Goal: Task Accomplishment & Management: Manage account settings

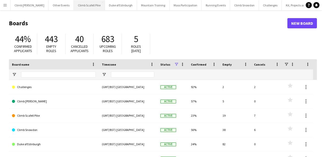
click at [83, 7] on button "Climb Scafell Pike Close" at bounding box center [89, 5] width 31 height 10
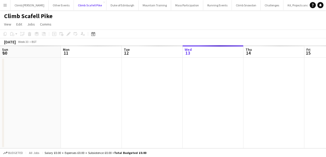
scroll to position [0, 122]
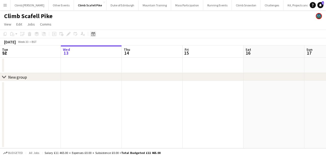
click at [95, 35] on icon "Date picker" at bounding box center [93, 34] width 4 height 4
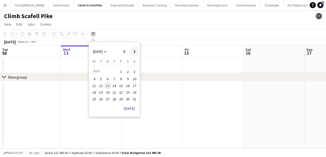
click at [134, 51] on span "Next month" at bounding box center [134, 51] width 10 height 10
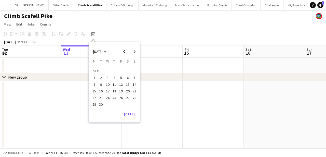
click at [122, 84] on span "12" at bounding box center [121, 84] width 6 height 6
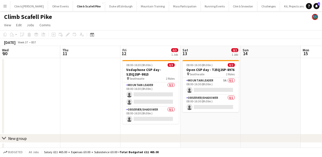
scroll to position [0, 175]
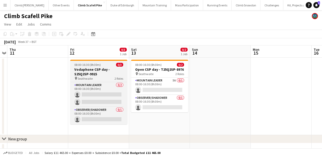
click at [114, 72] on h3 "Vodaphone CSP day - S25Q2SP-9915" at bounding box center [98, 71] width 57 height 9
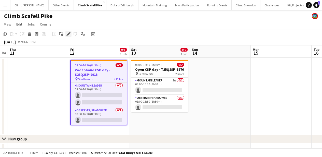
click at [70, 34] on icon "Edit" at bounding box center [69, 34] width 4 height 4
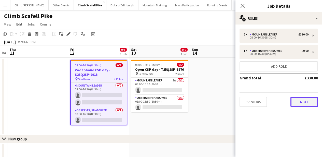
click at [292, 98] on button "Next" at bounding box center [305, 102] width 28 height 10
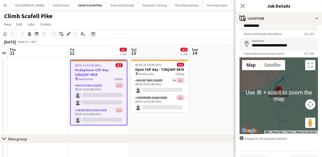
scroll to position [23, 0]
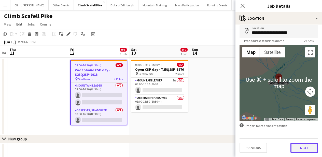
click at [307, 144] on button "Next" at bounding box center [305, 147] width 28 height 10
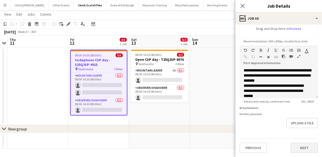
scroll to position [10, 0]
click at [301, 145] on button "Next" at bounding box center [305, 147] width 28 height 10
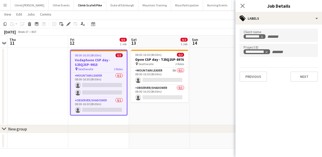
scroll to position [0, 0]
click at [269, 35] on icon "Remove tag" at bounding box center [270, 37] width 4 height 4
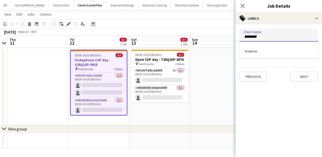
type input "********"
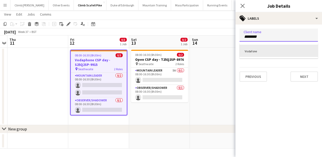
click at [259, 51] on div "Vodafone" at bounding box center [279, 51] width 78 height 12
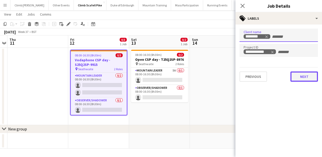
click at [300, 79] on button "Next" at bounding box center [305, 76] width 28 height 10
type input "*******"
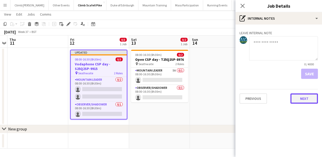
click at [303, 95] on button "Next" at bounding box center [305, 98] width 28 height 10
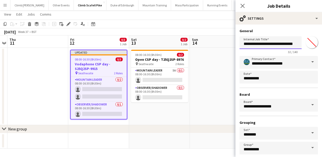
click at [257, 45] on input "**********" at bounding box center [271, 42] width 62 height 13
type input "**********"
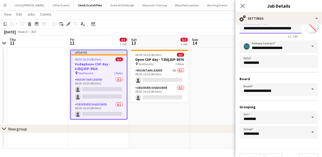
scroll to position [26, 0]
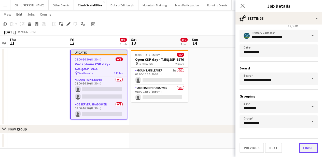
click at [299, 146] on button "Finish" at bounding box center [308, 147] width 19 height 10
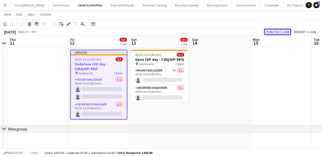
click at [276, 33] on button "Publish 1 job" at bounding box center [277, 32] width 27 height 7
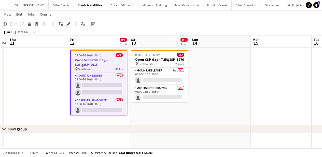
click at [279, 24] on app-toolbar "Copy Paste Paste Command V Paste with crew Command Shift V Paste linked Job [GE…" at bounding box center [161, 24] width 322 height 9
